Goal: Navigation & Orientation: Find specific page/section

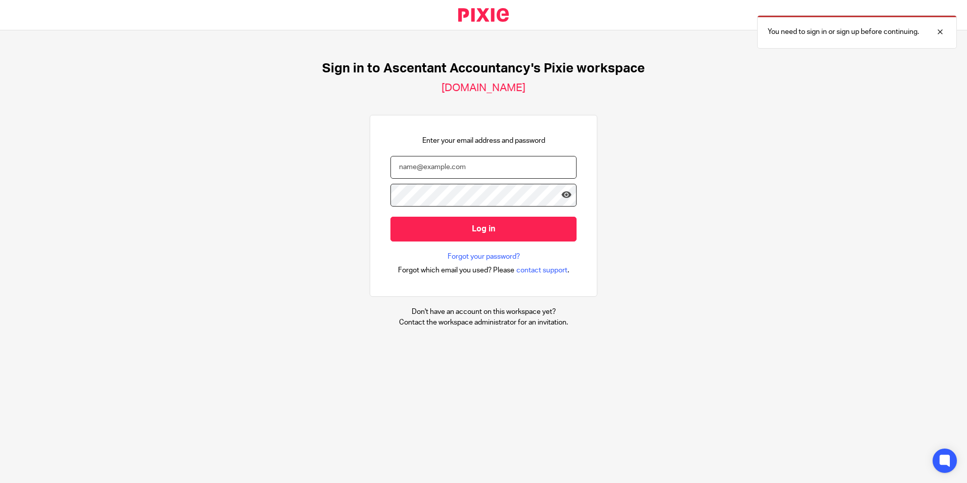
click at [439, 167] on input "email" at bounding box center [484, 167] width 186 height 23
type input "P"
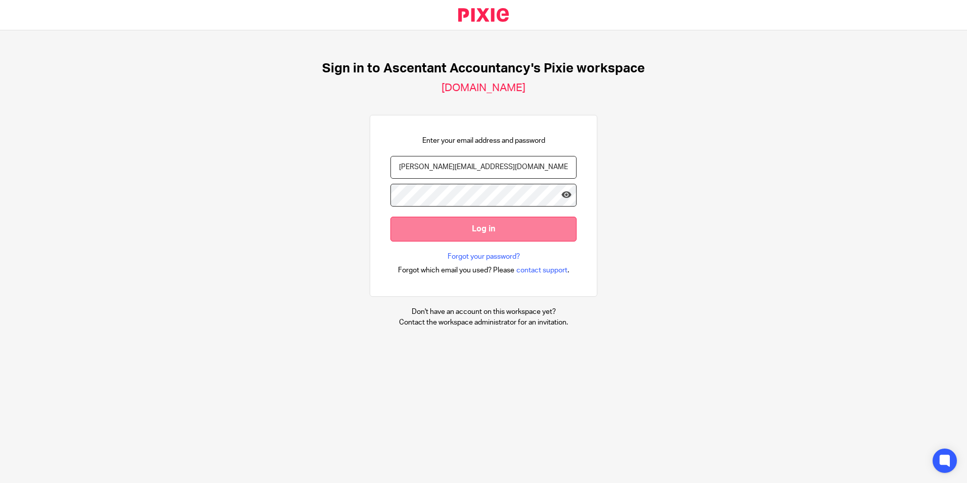
type input "p.white@ascentant.co.uk"
click at [391, 236] on input "Log in" at bounding box center [484, 229] width 186 height 25
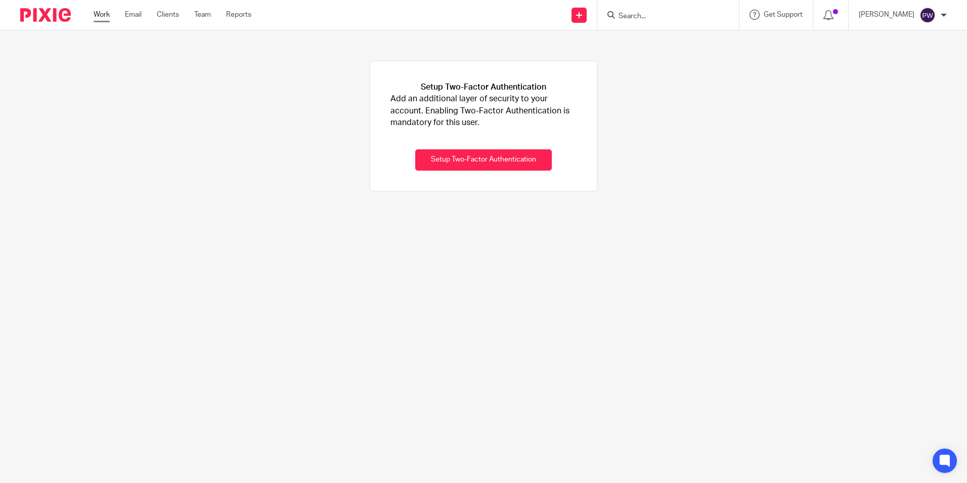
click at [101, 18] on link "Work" at bounding box center [102, 15] width 16 height 10
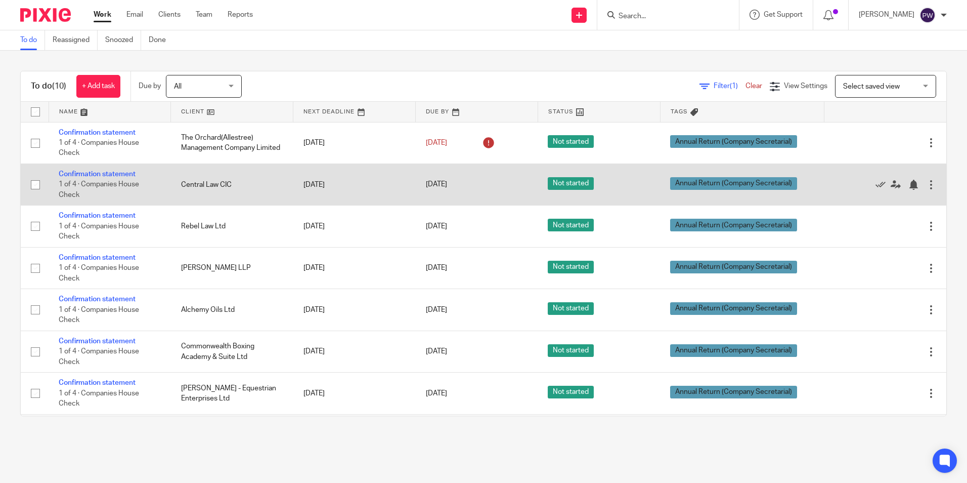
click at [366, 176] on td "[DATE]" at bounding box center [354, 183] width 122 height 41
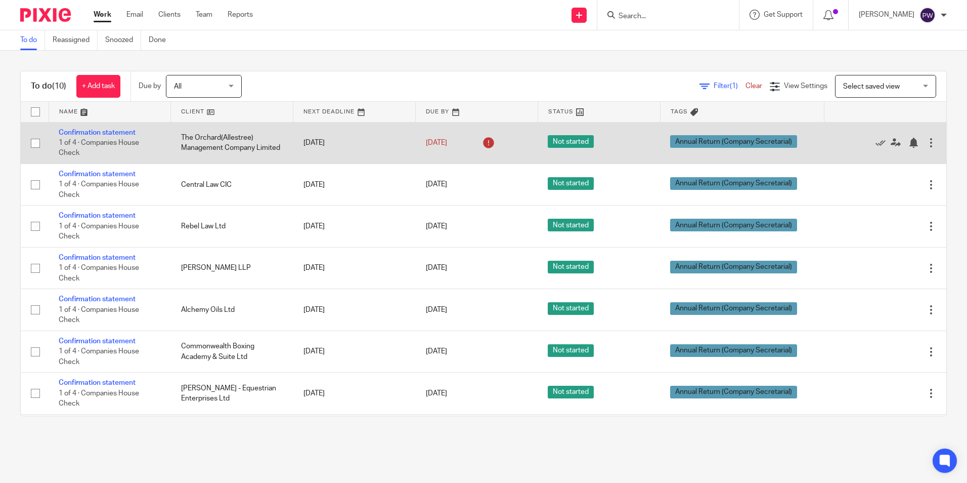
click at [337, 137] on td "[DATE]" at bounding box center [354, 142] width 122 height 41
